Goal: Task Accomplishment & Management: Manage account settings

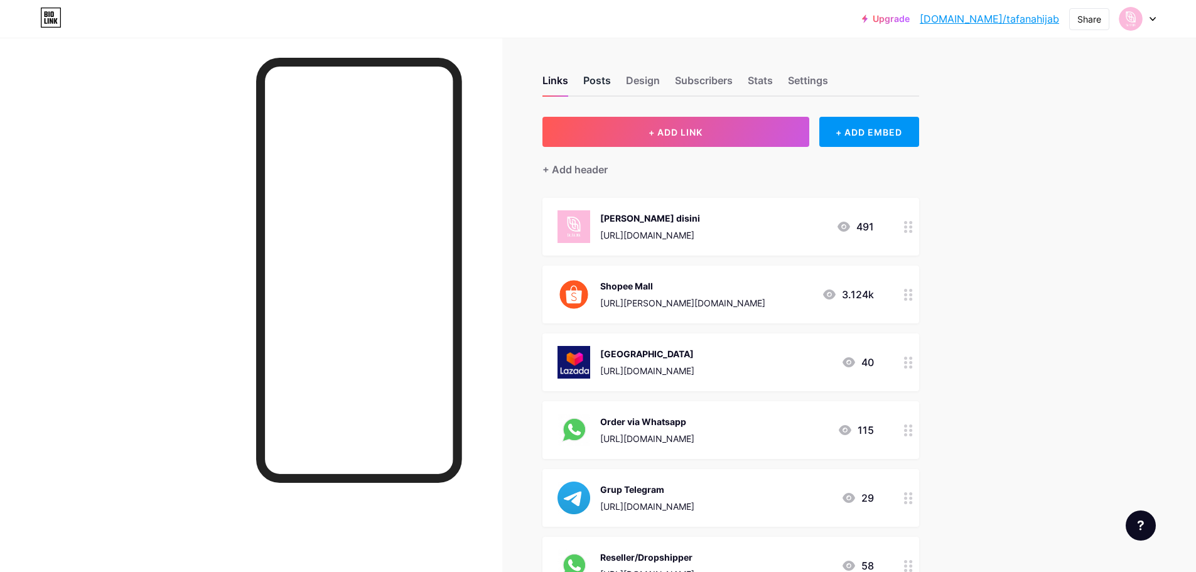
click at [589, 75] on div "Posts" at bounding box center [597, 84] width 28 height 23
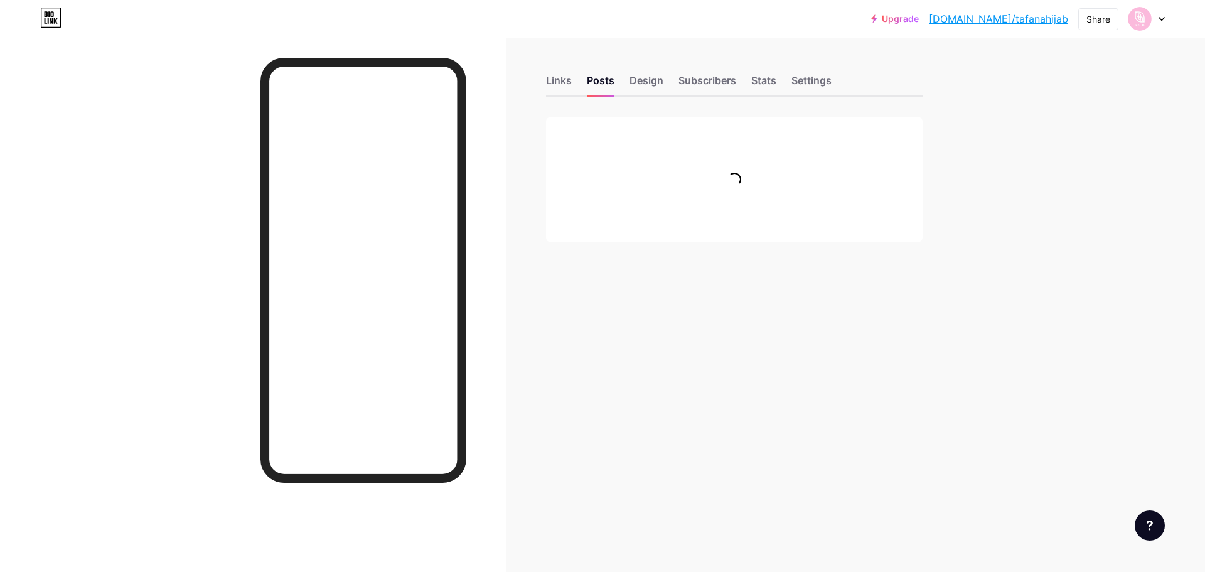
click at [787, 77] on div "Links Posts Design Subscribers Stats Settings" at bounding box center [734, 75] width 377 height 44
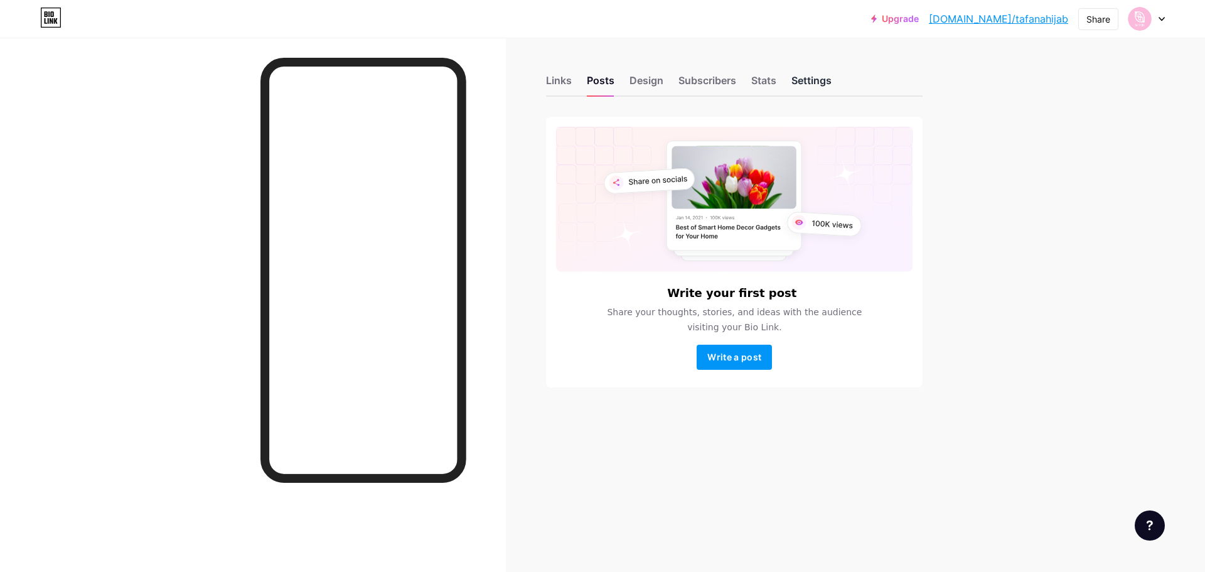
click at [801, 82] on div "Settings" at bounding box center [811, 84] width 40 height 23
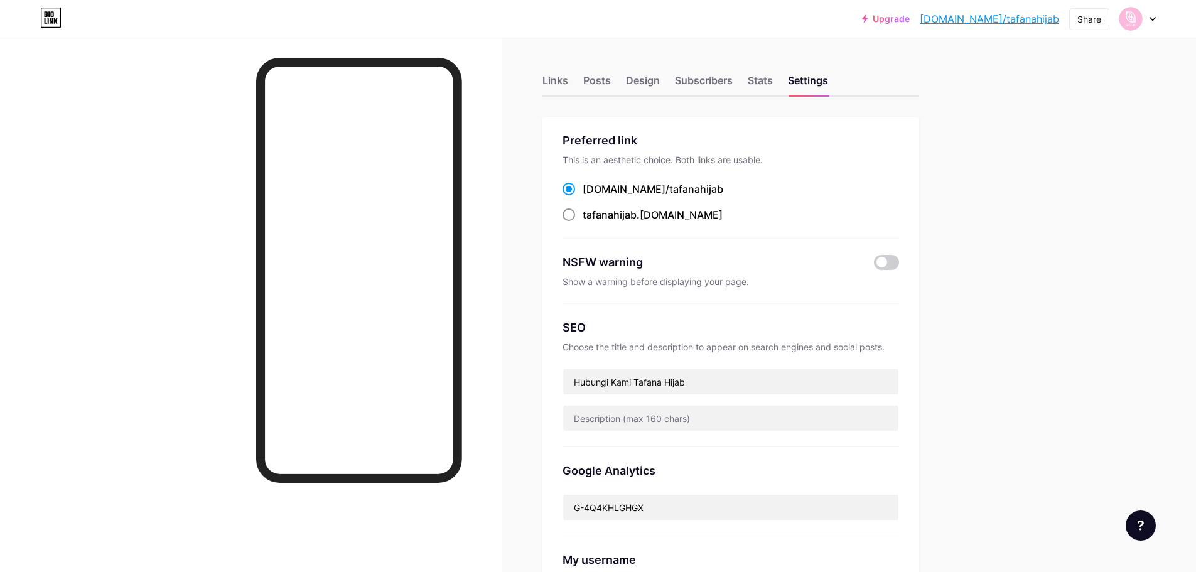
click at [643, 218] on div "tafanahijab .[DOMAIN_NAME]" at bounding box center [652, 214] width 140 height 15
click at [591, 222] on input "tafanahijab .[DOMAIN_NAME]" at bounding box center [586, 226] width 8 height 8
radio input "true"
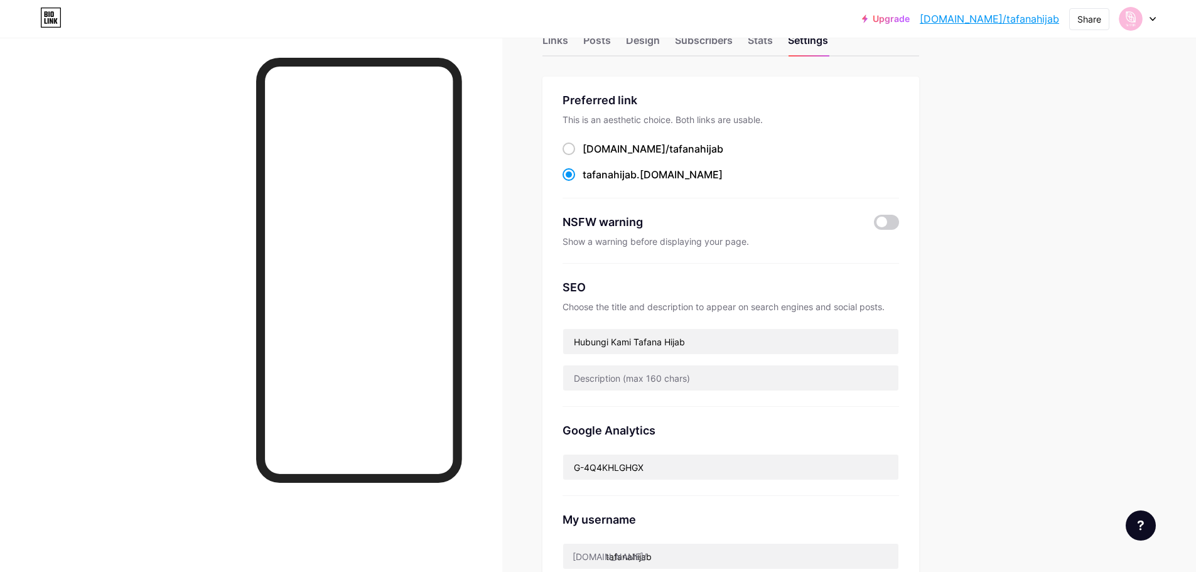
scroll to position [42, 0]
click at [669, 151] on span "tafanahijab" at bounding box center [696, 147] width 54 height 13
click at [591, 154] on input "[DOMAIN_NAME]/ tafanahijab" at bounding box center [586, 158] width 8 height 8
radio input "true"
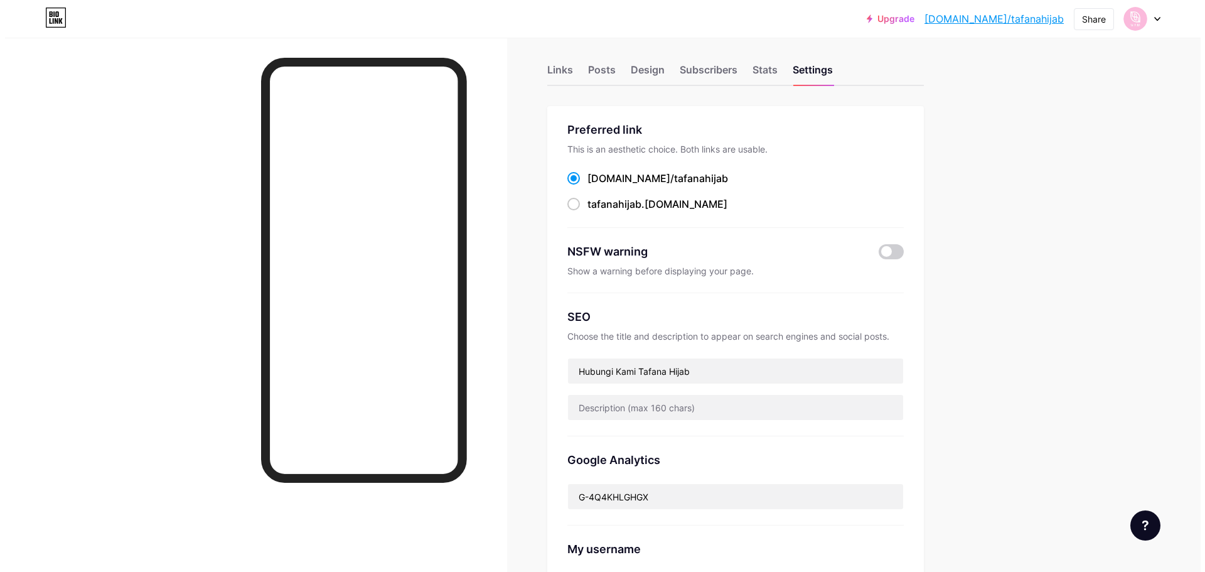
scroll to position [0, 0]
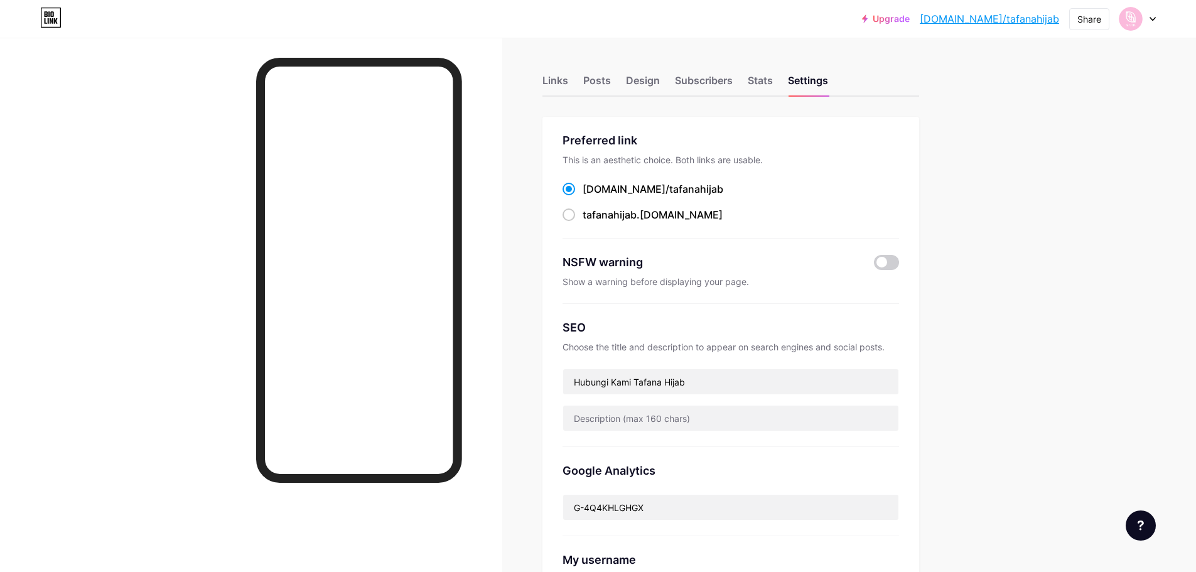
click at [1149, 21] on div at bounding box center [1137, 19] width 36 height 23
click at [1055, 114] on div "+ Add a new page" at bounding box center [1078, 108] width 141 height 13
